Goal: Task Accomplishment & Management: Manage account settings

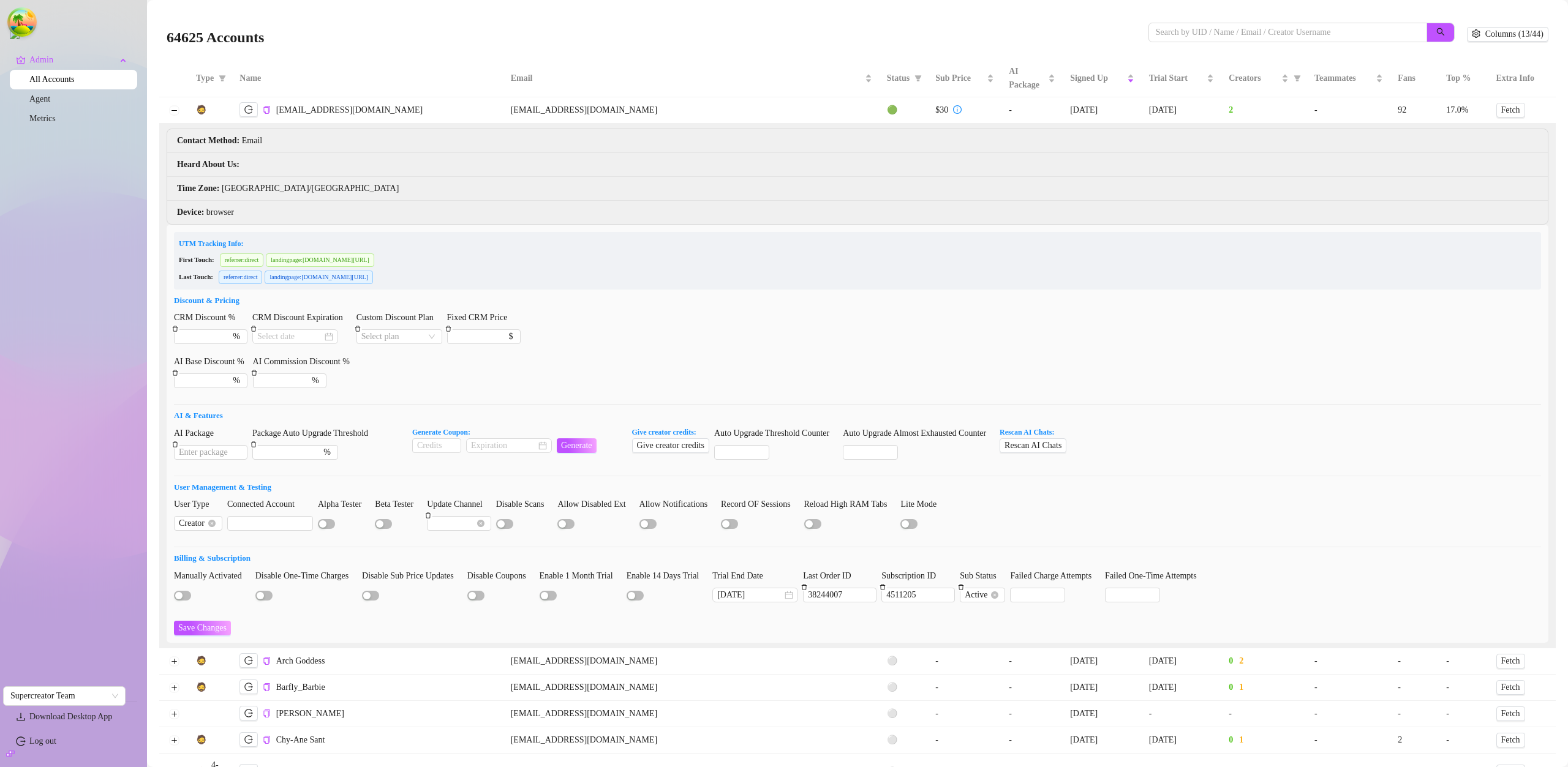
drag, startPoint x: 0, startPoint y: 0, endPoint x: 1517, endPoint y: 35, distance: 1517.4
click at [1520, 21] on div "64625 Accounts Columns (13/44)" at bounding box center [857, 34] width 1381 height 42
click at [1517, 35] on span "Columns (13/44)" at bounding box center [1514, 34] width 58 height 10
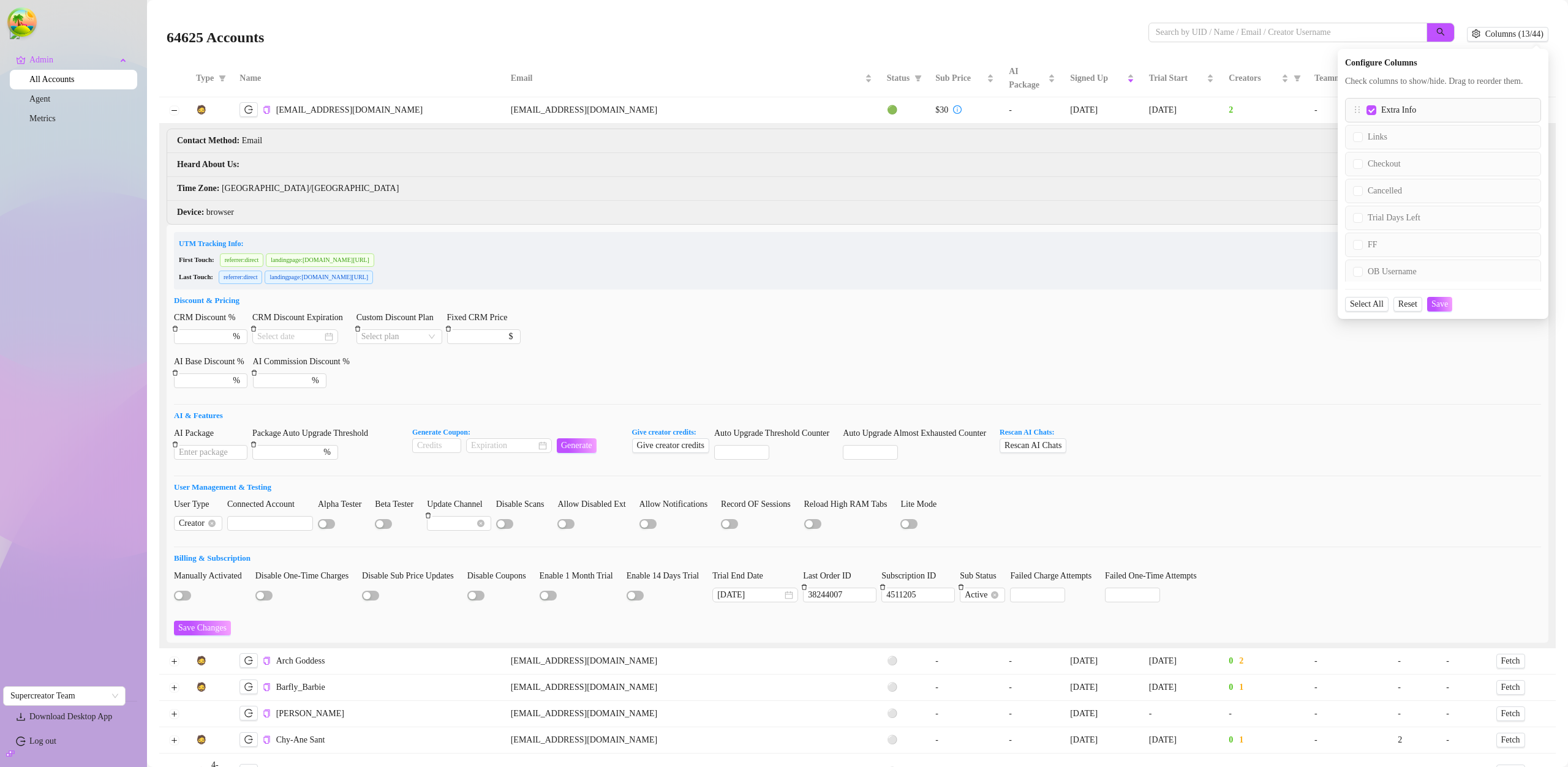
scroll to position [320, 0]
click at [1362, 150] on span "Links" at bounding box center [1377, 143] width 29 height 13
click at [1358, 148] on input "Links" at bounding box center [1357, 143] width 10 height 10
click at [1440, 309] on span "Save" at bounding box center [1439, 304] width 17 height 10
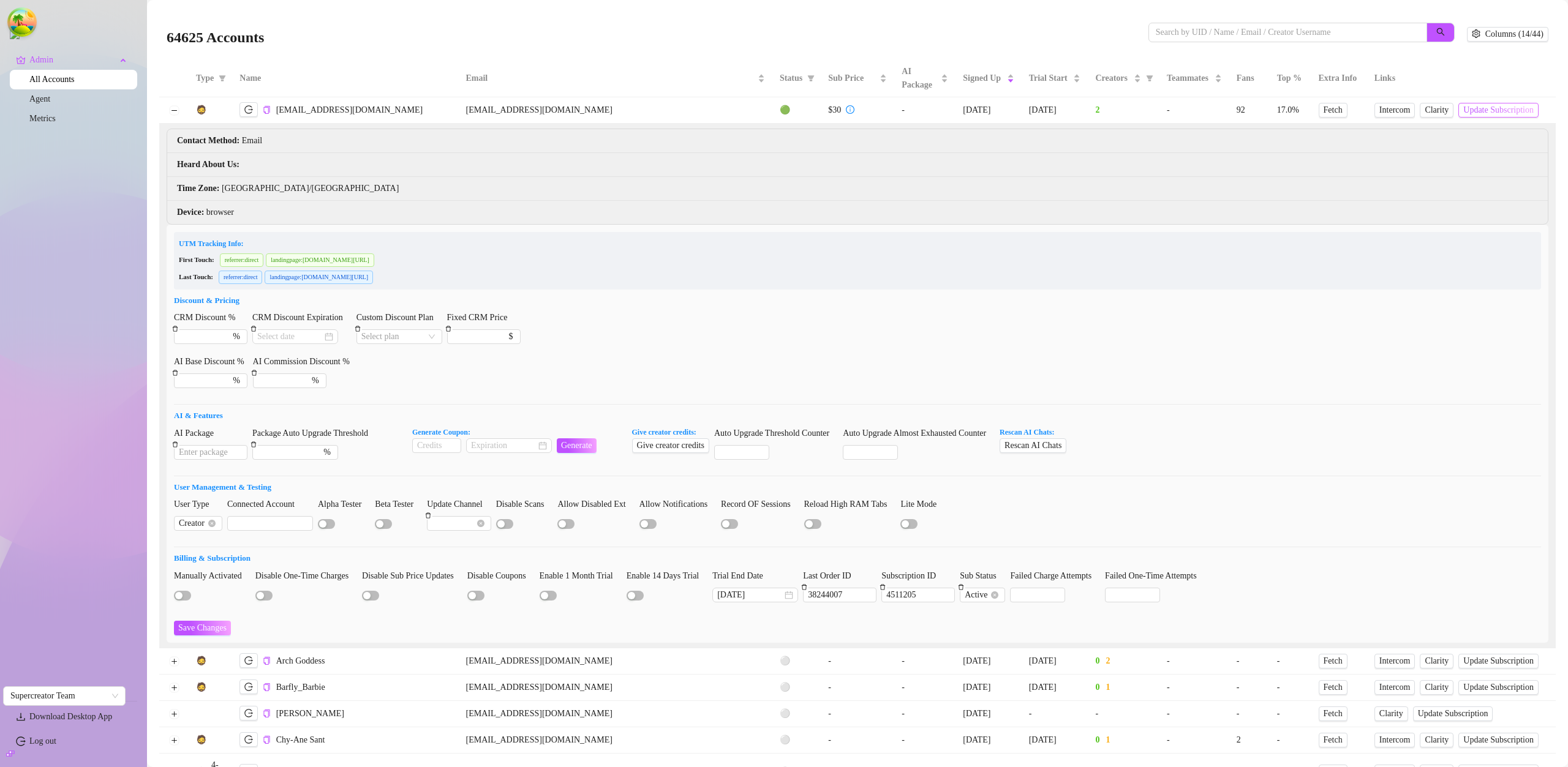
click at [1463, 108] on span "Update Subscription" at bounding box center [1497, 110] width 70 height 10
click at [1463, 112] on span "Update Subscription" at bounding box center [1497, 110] width 70 height 10
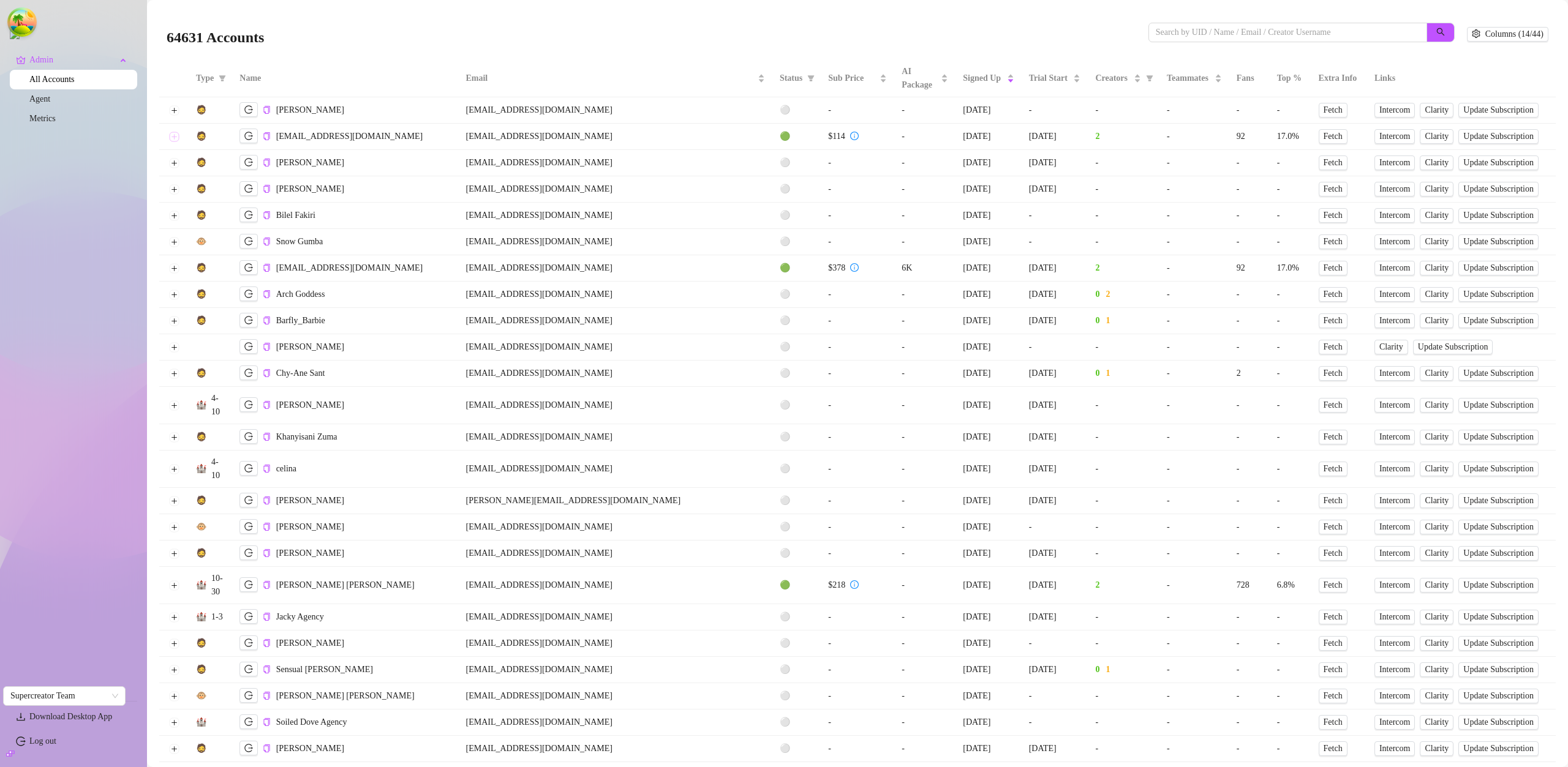
click at [172, 136] on button "Expand row" at bounding box center [174, 136] width 10 height 10
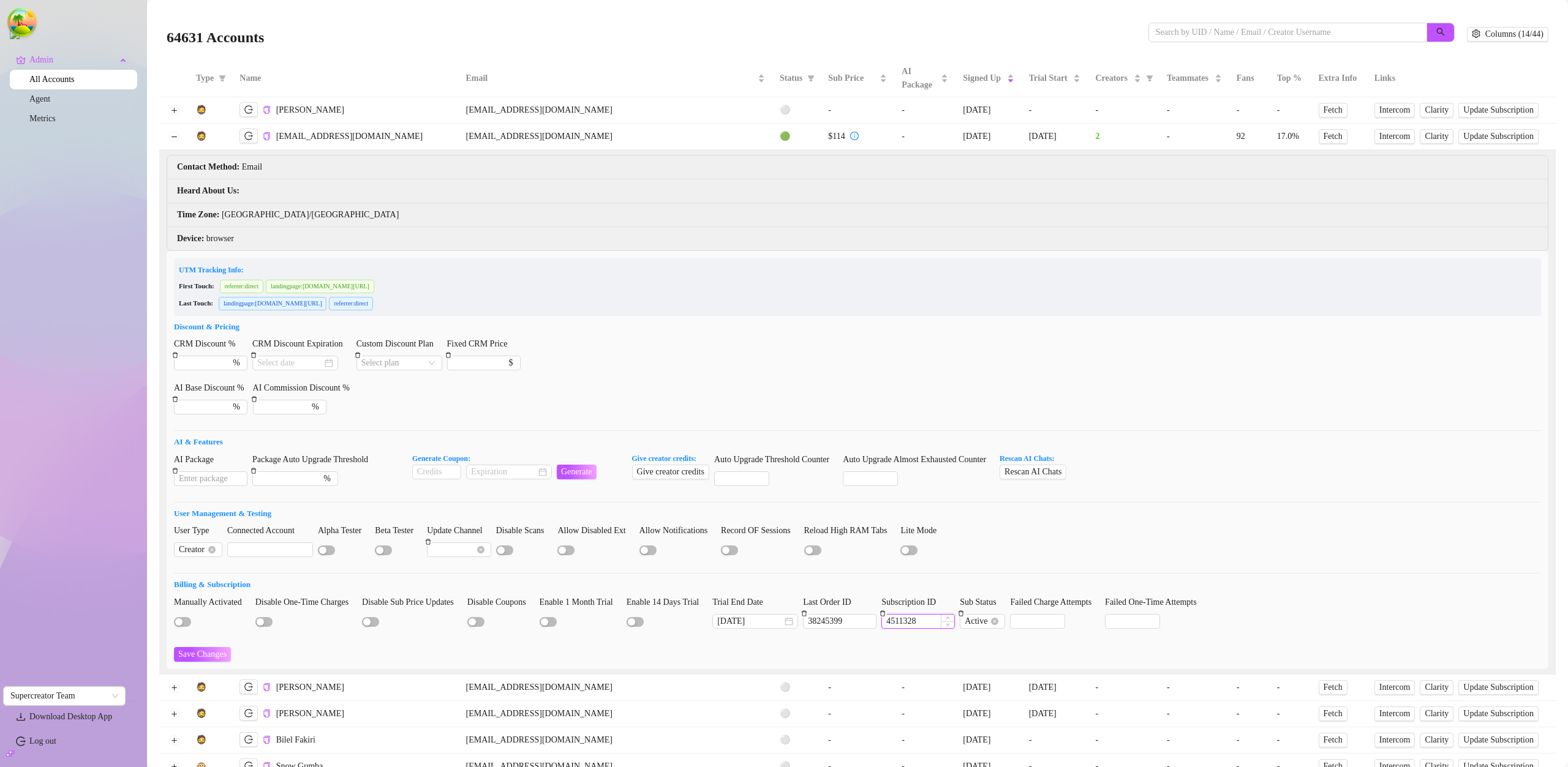
click at [947, 620] on input "4511328" at bounding box center [918, 621] width 73 height 13
click at [1463, 137] on span "Update Subscription" at bounding box center [1497, 136] width 70 height 10
drag, startPoint x: 276, startPoint y: 136, endPoint x: 379, endPoint y: 136, distance: 103.0
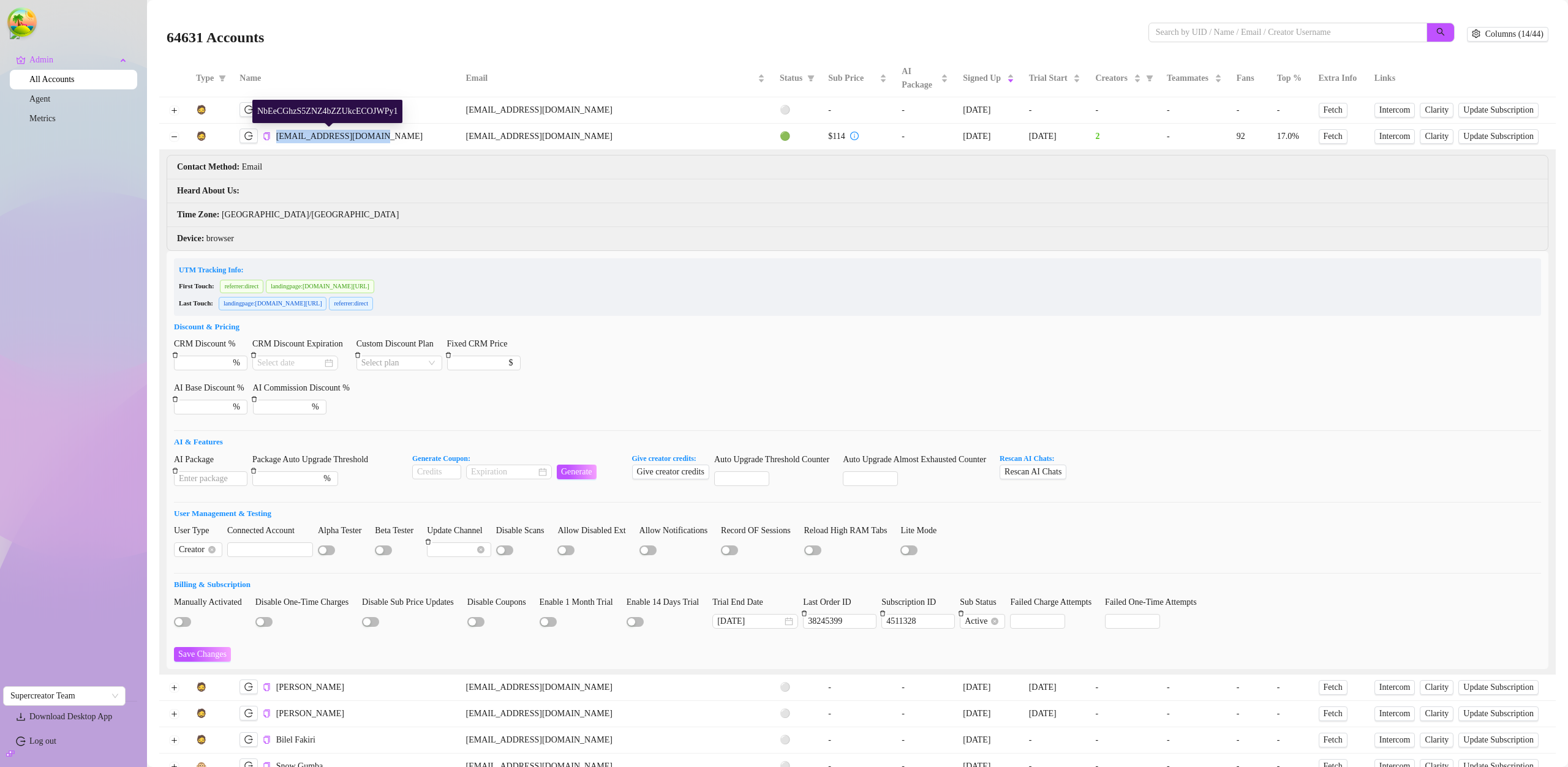
click at [379, 136] on span "[EMAIL_ADDRESS][DOMAIN_NAME]" at bounding box center [350, 136] width 147 height 9
copy span "[EMAIL_ADDRESS][DOMAIN_NAME]"
click at [1463, 137] on span "Update Subscription" at bounding box center [1497, 136] width 70 height 10
click at [1465, 136] on span "Update Subscription" at bounding box center [1500, 136] width 70 height 10
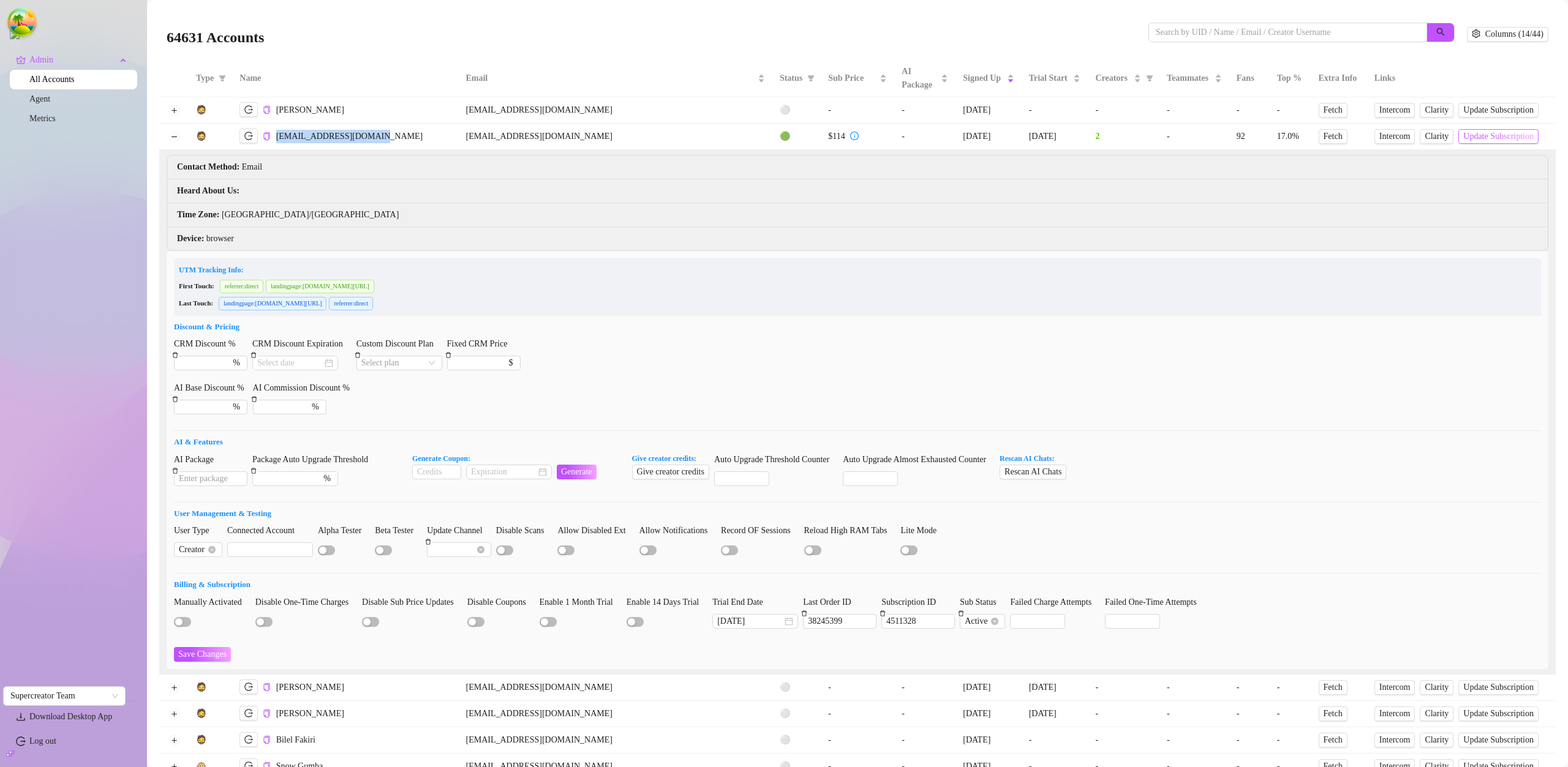
click at [1463, 134] on span "Update Subscription" at bounding box center [1497, 136] width 70 height 10
click at [1463, 136] on span "Update Subscription" at bounding box center [1497, 136] width 70 height 10
